Goal: Communication & Community: Answer question/provide support

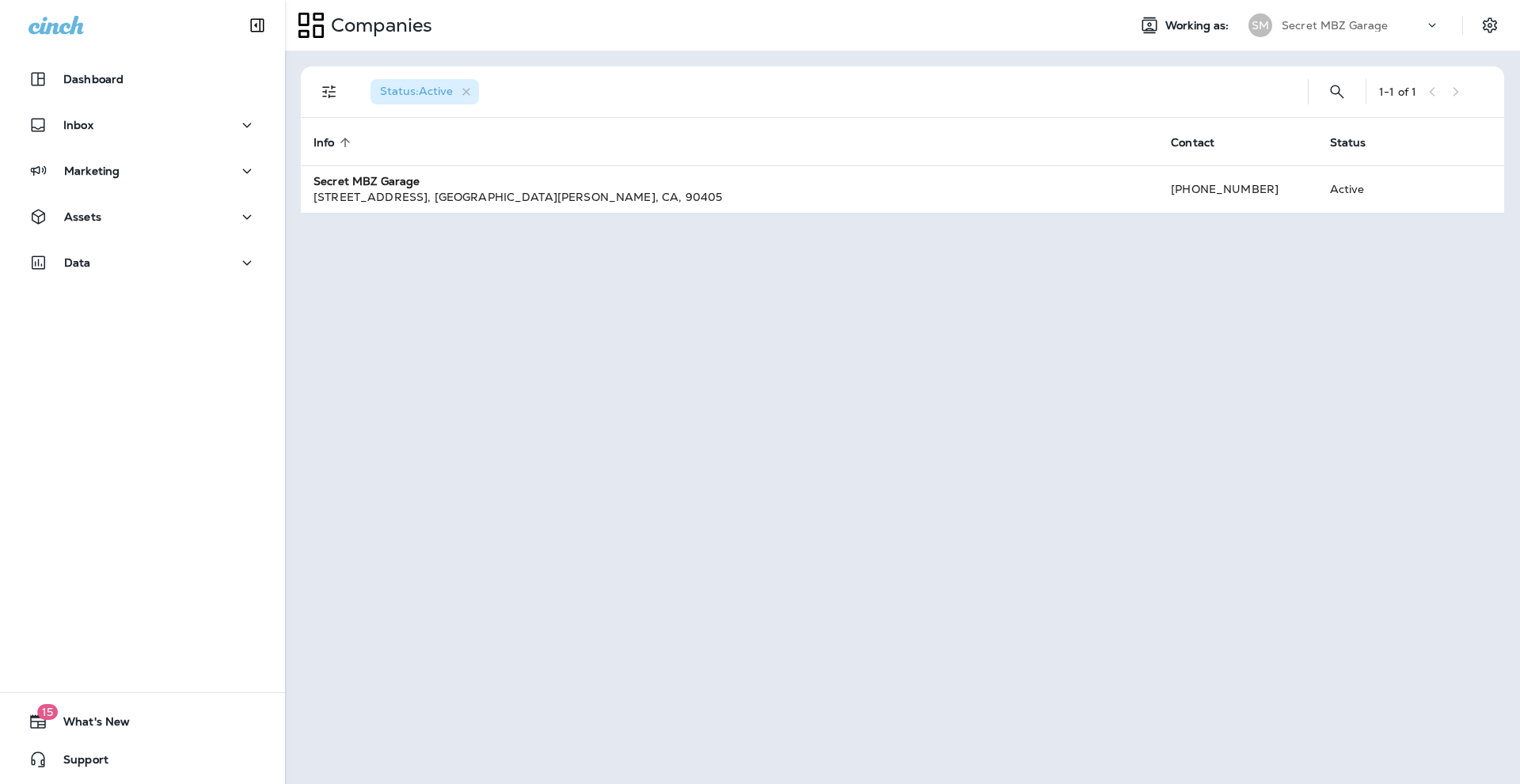
click at [82, 104] on div "Dashboard Inbox Marketing Assets Data" at bounding box center [142, 174] width 285 height 253
click at [81, 127] on p "Inbox" at bounding box center [78, 125] width 30 height 12
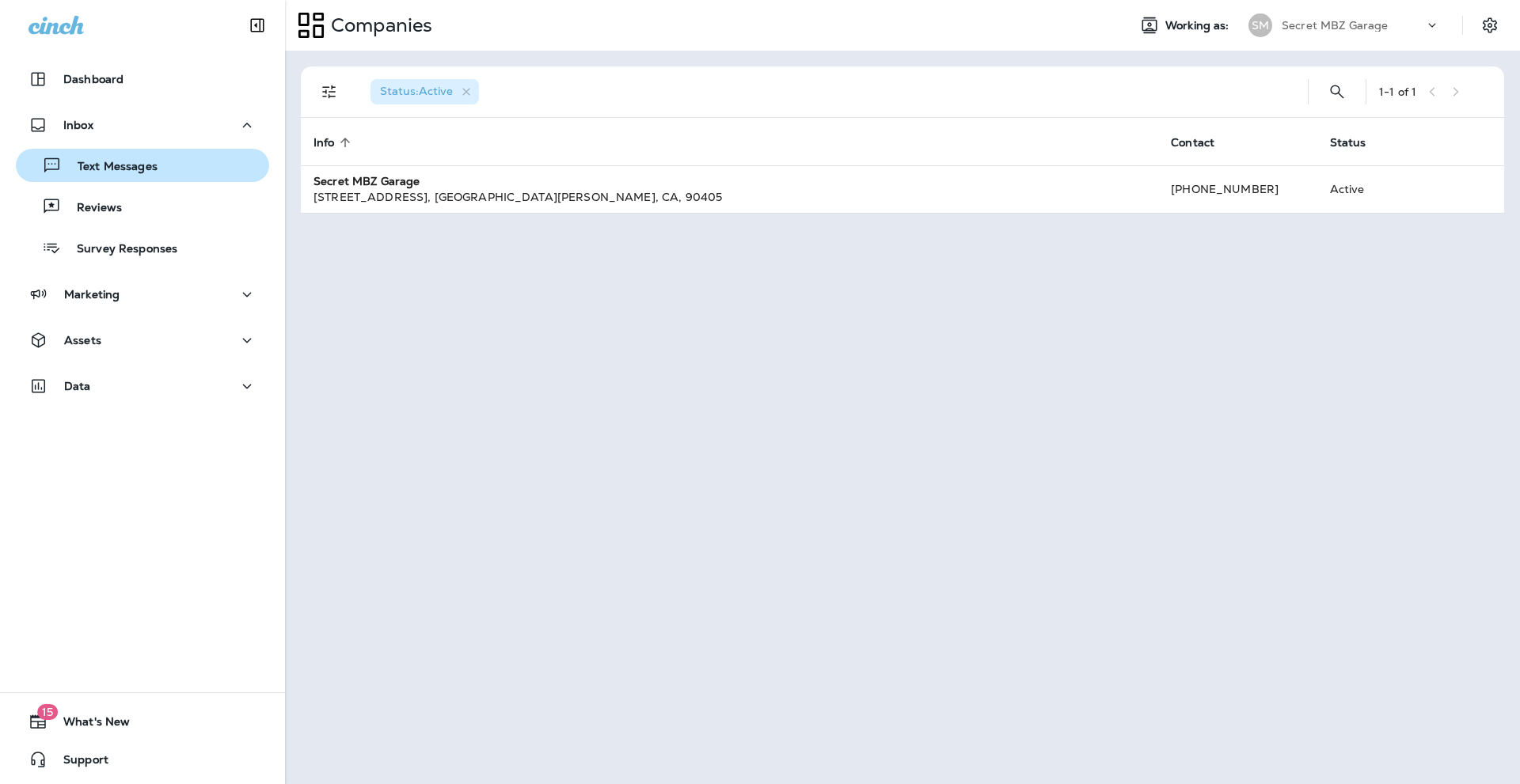
click at [96, 164] on p "Text Messages" at bounding box center [109, 166] width 96 height 15
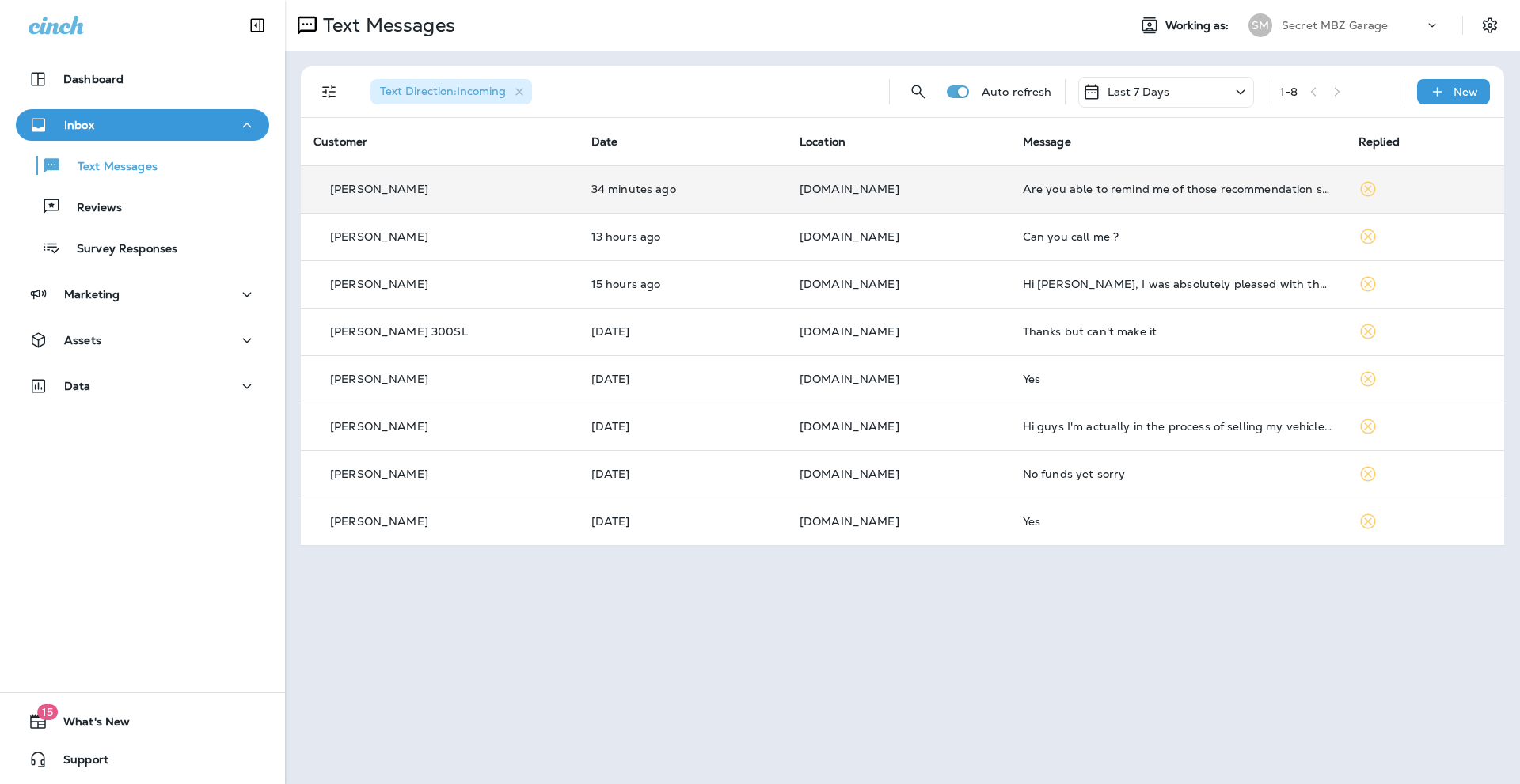
click at [1191, 192] on div "Are you able to remind me of those recommendation specifics?" at bounding box center [1177, 189] width 310 height 12
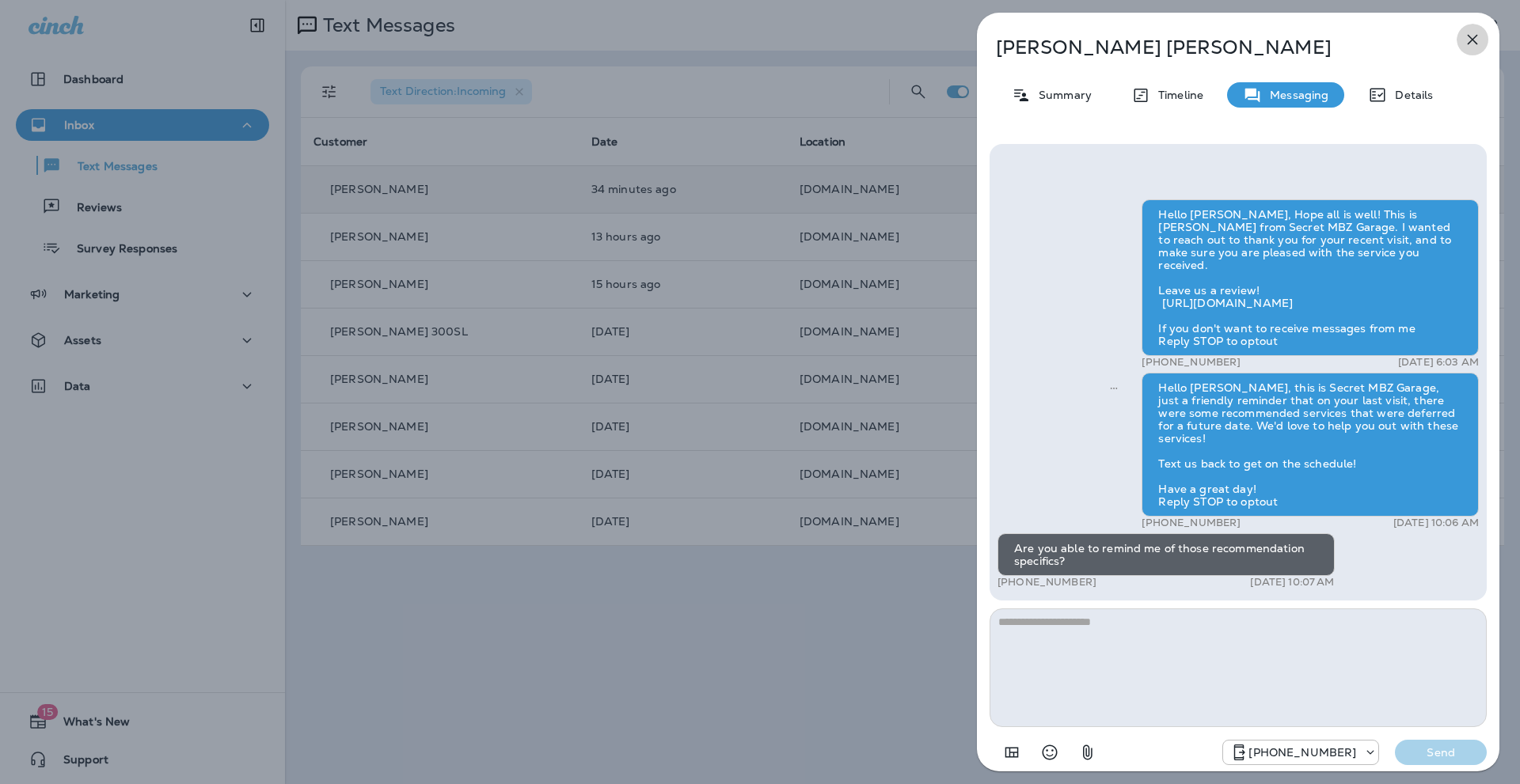
click at [1472, 39] on icon "button" at bounding box center [1472, 41] width 11 height 11
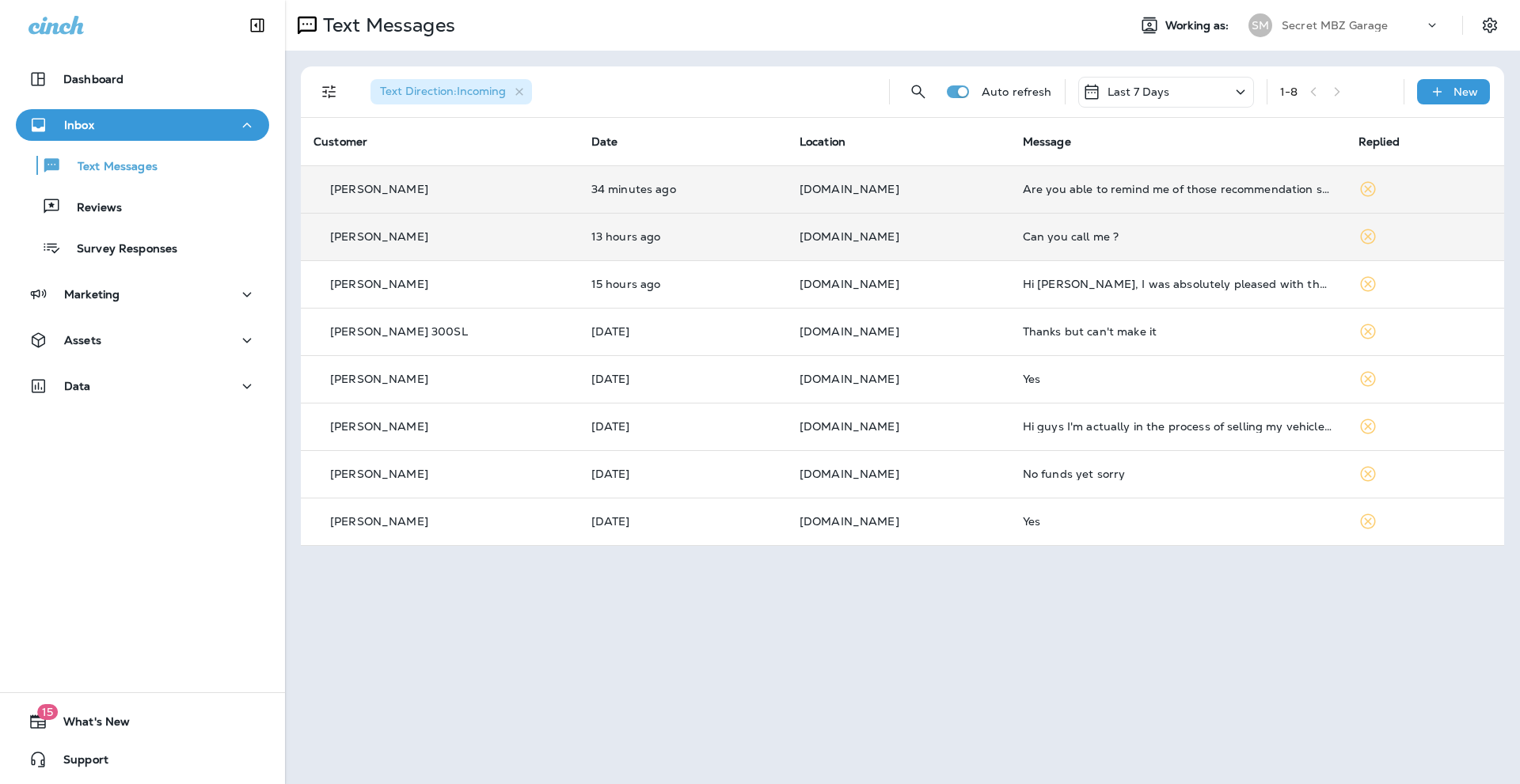
click at [1070, 233] on div "Can you call me ?" at bounding box center [1177, 236] width 310 height 12
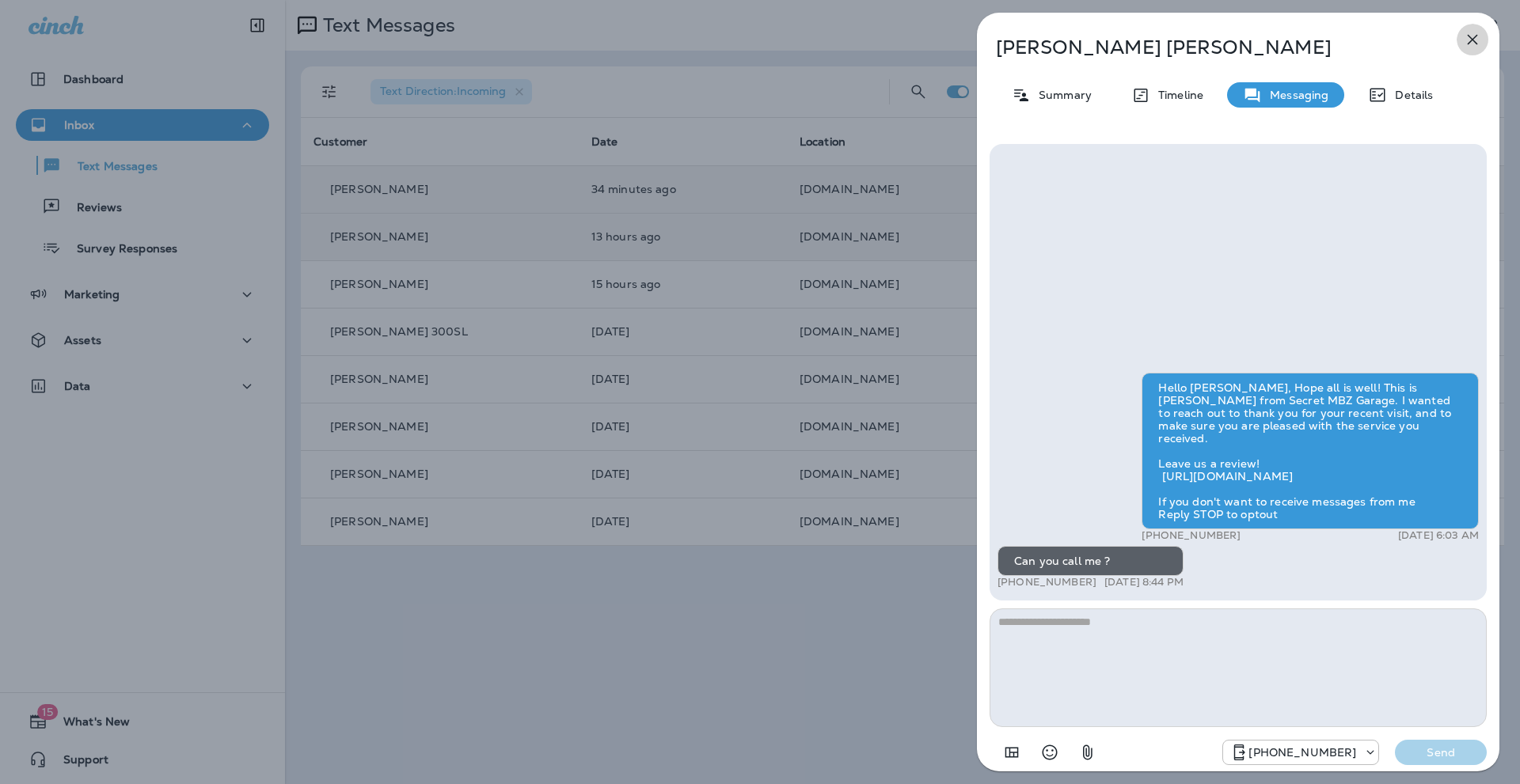
click at [1469, 36] on icon "button" at bounding box center [1472, 41] width 11 height 11
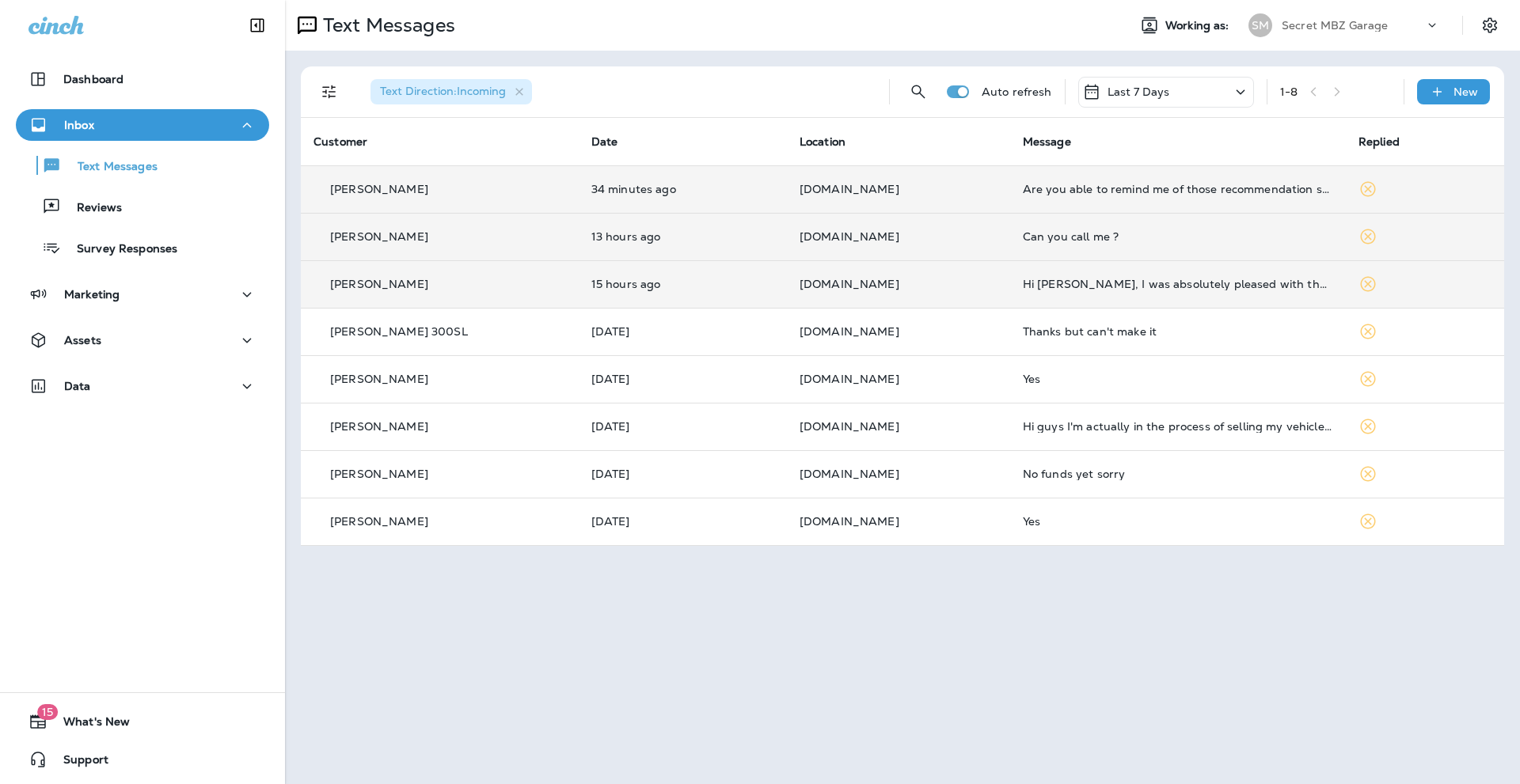
click at [463, 284] on div "[PERSON_NAME]" at bounding box center [440, 284] width 253 height 17
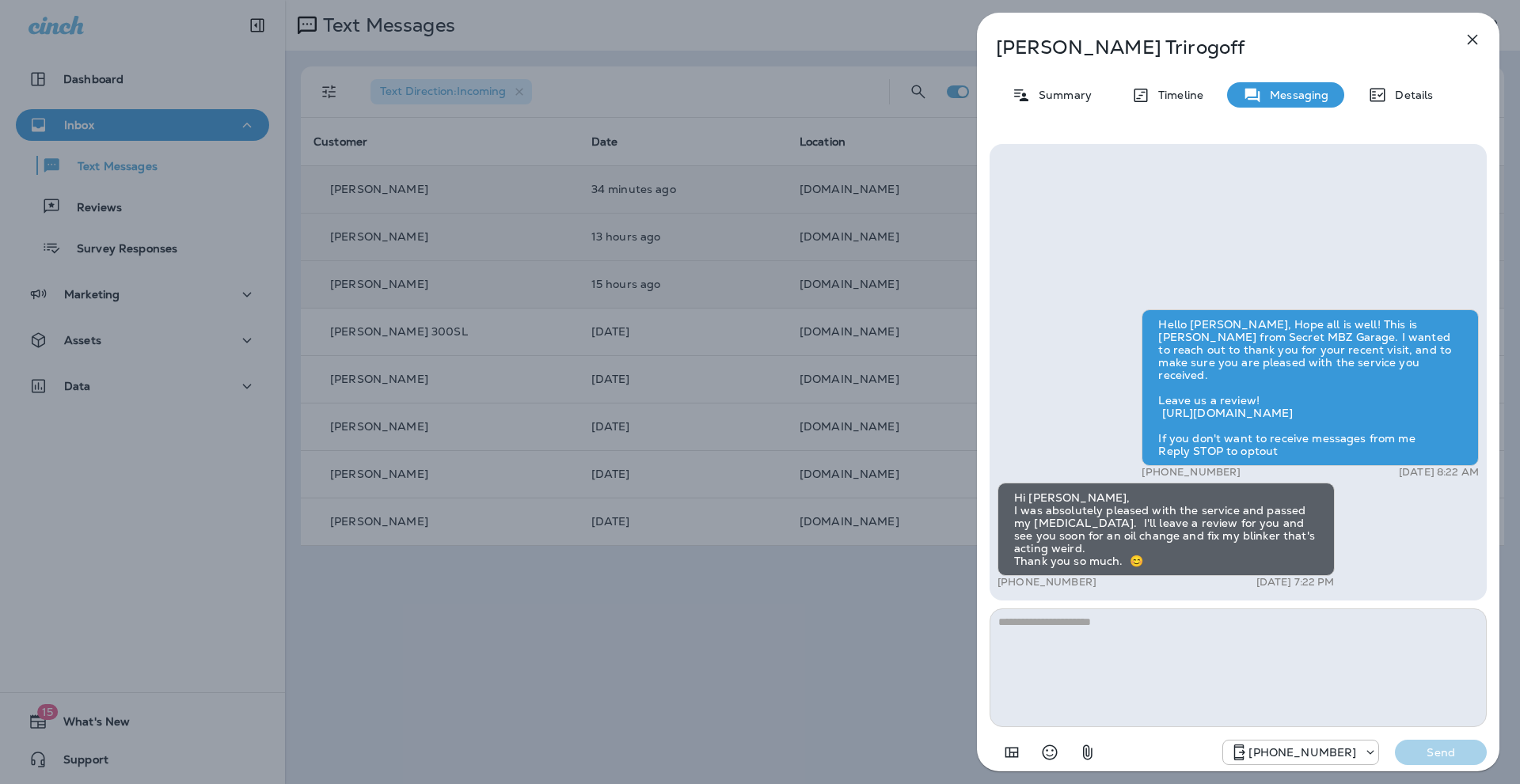
click at [1469, 36] on icon "button" at bounding box center [1472, 41] width 11 height 11
